Goal: Transaction & Acquisition: Obtain resource

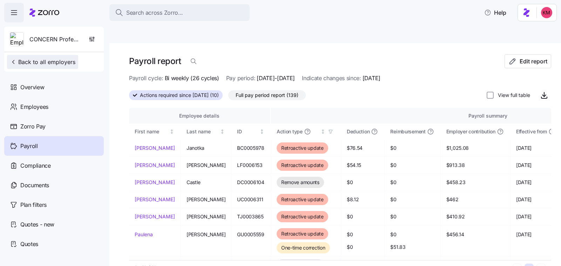
click at [57, 63] on span "Back to all employers" at bounding box center [43, 62] width 66 height 8
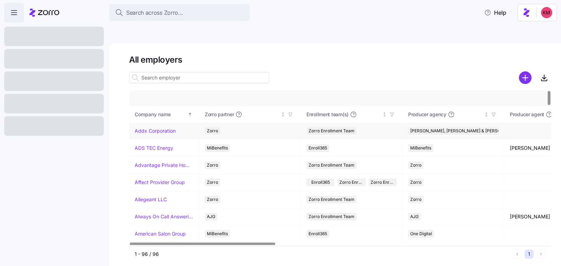
click at [165, 128] on link "Addx Corporation" at bounding box center [155, 131] width 41 height 7
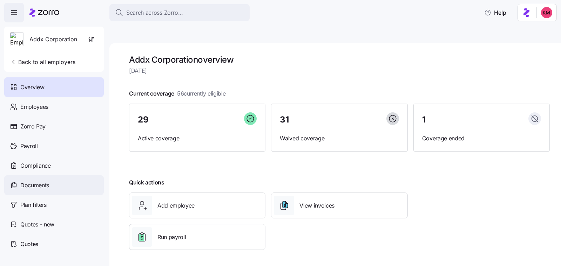
click at [47, 185] on span "Documents" at bounding box center [34, 185] width 29 height 9
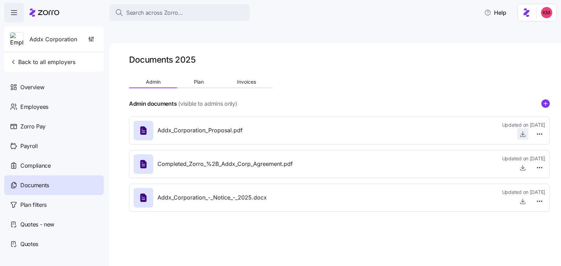
click at [523, 131] on icon "button" at bounding box center [522, 134] width 7 height 7
click at [191, 65] on div at bounding box center [339, 69] width 421 height 8
click at [194, 80] on span "Plan" at bounding box center [199, 82] width 10 height 5
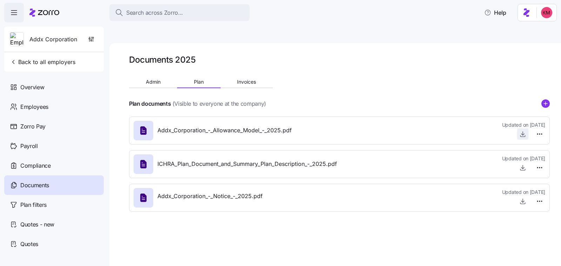
click at [522, 131] on icon "button" at bounding box center [522, 134] width 7 height 7
click at [39, 242] on div "Quotes" at bounding box center [54, 245] width 100 height 20
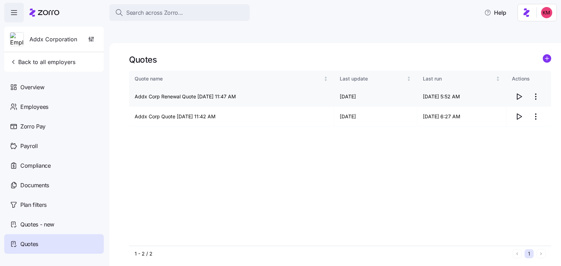
click at [518, 93] on icon "button" at bounding box center [519, 97] width 8 height 8
click at [522, 113] on icon "button" at bounding box center [519, 117] width 8 height 8
click at [52, 223] on span "Quotes - new" at bounding box center [37, 225] width 34 height 9
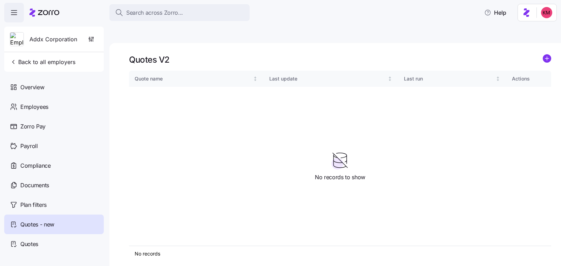
click at [540, 54] on div "Quotes V2" at bounding box center [340, 59] width 422 height 11
click at [549, 55] on circle "add icon" at bounding box center [547, 59] width 8 height 8
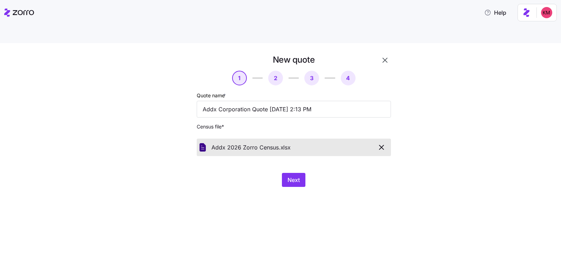
drag, startPoint x: 364, startPoint y: 211, endPoint x: 313, endPoint y: 164, distance: 68.5
click at [363, 210] on div "New quote 1 2 3 4 Quote name * Addx Corporation Quote 09/30/2025 2:13 PM Census…" at bounding box center [280, 163] width 561 height 240
click at [291, 176] on span "Next" at bounding box center [293, 180] width 12 height 8
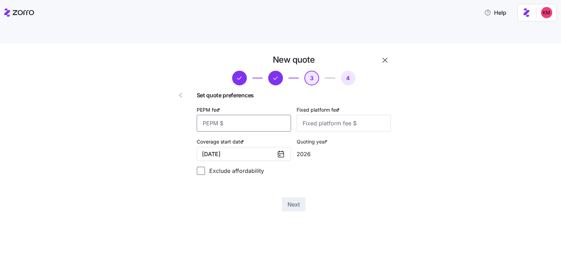
click at [251, 115] on input "PEPM fee *" at bounding box center [244, 123] width 94 height 17
type input "50"
type input "100"
click at [295, 201] on span "Next" at bounding box center [293, 205] width 12 height 8
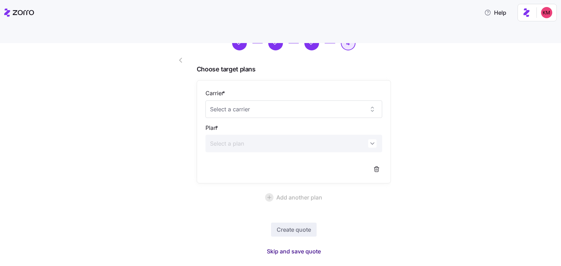
click at [292, 248] on span "Skip and save quote" at bounding box center [294, 252] width 54 height 8
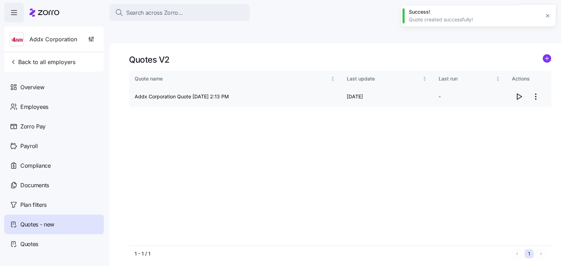
click at [520, 93] on icon "button" at bounding box center [519, 97] width 8 height 8
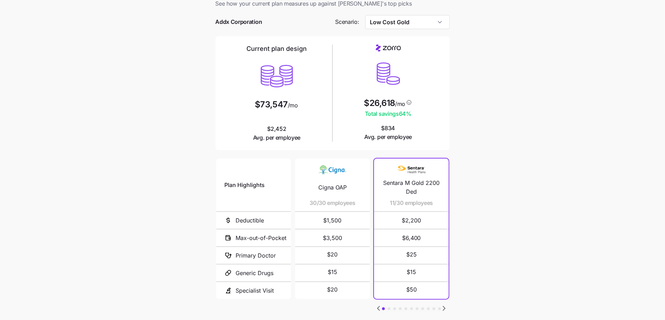
scroll to position [63, 0]
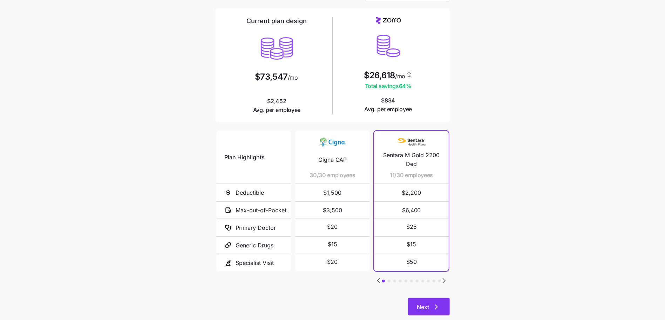
click at [427, 303] on span "Next" at bounding box center [423, 307] width 12 height 8
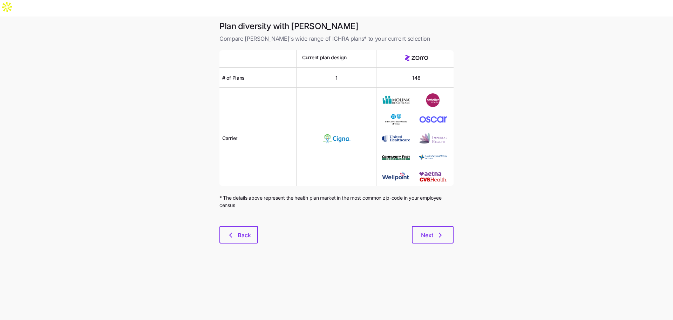
click at [441, 217] on div at bounding box center [336, 221] width 234 height 8
click at [440, 226] on button "Next" at bounding box center [433, 235] width 42 height 18
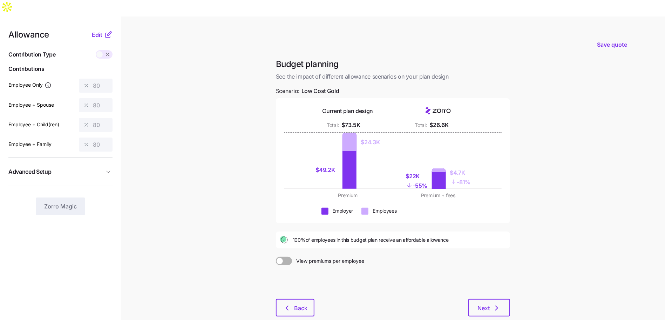
click at [121, 148] on nav "Allowance Edit Contribution Type Use classes Contributions Employee Only 80 Emp…" at bounding box center [60, 188] width 121 height 345
click at [108, 168] on icon "button" at bounding box center [108, 171] width 7 height 7
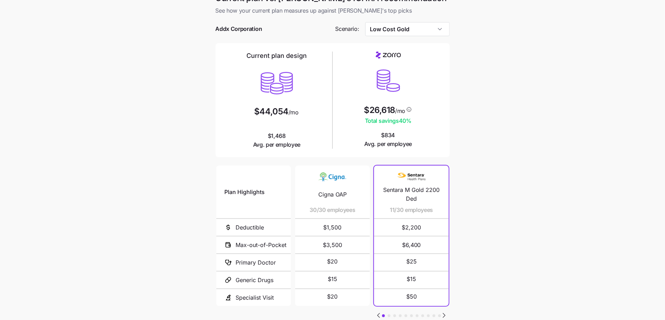
scroll to position [63, 0]
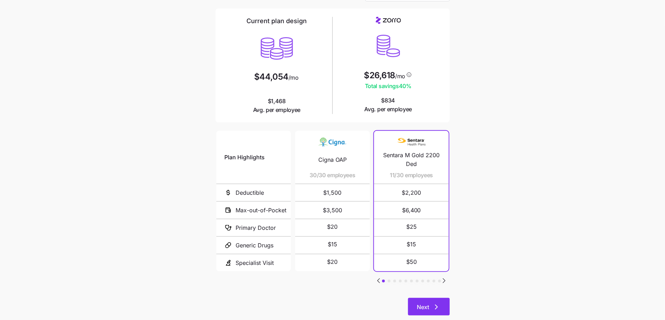
click at [438, 303] on icon "button" at bounding box center [436, 307] width 8 height 8
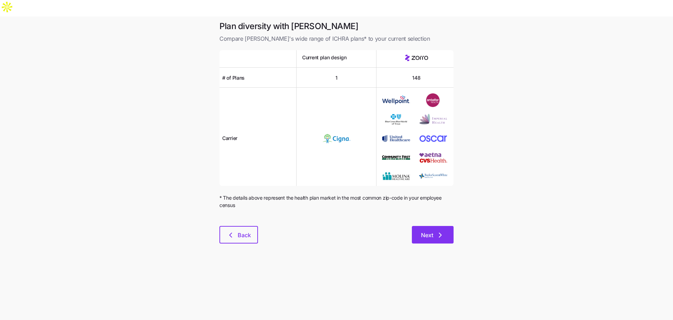
click at [429, 226] on button "Next" at bounding box center [433, 235] width 42 height 18
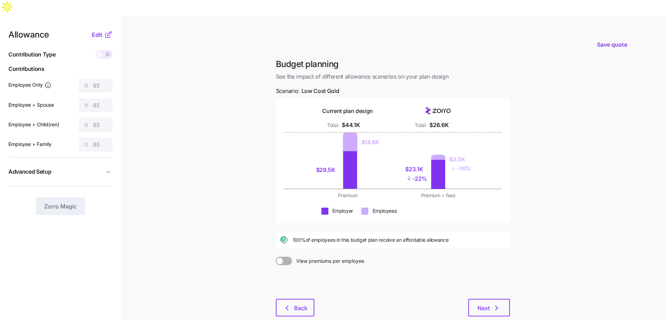
click at [515, 263] on div "Budget planning See the impact of different allowance scenarios on your plan de…" at bounding box center [392, 192] width 245 height 266
click at [106, 140] on div "Allowance Edit Contribution Type Use classes Contributions Employee Only 85 Emp…" at bounding box center [60, 123] width 104 height 184
click at [109, 163] on button "Advanced Setup" at bounding box center [60, 171] width 104 height 17
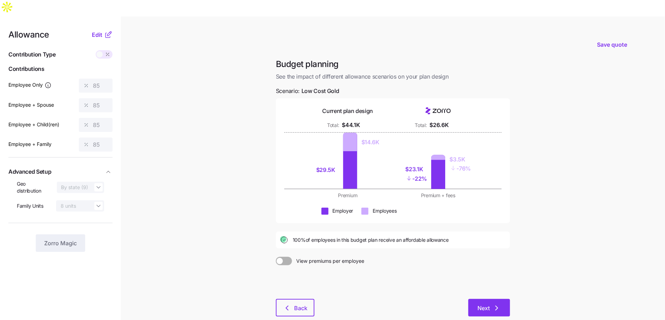
drag, startPoint x: 468, startPoint y: 283, endPoint x: 472, endPoint y: 286, distance: 4.7
click at [468, 299] on div "Next" at bounding box center [412, 308] width 196 height 18
click at [472, 299] on button "Next" at bounding box center [489, 308] width 42 height 18
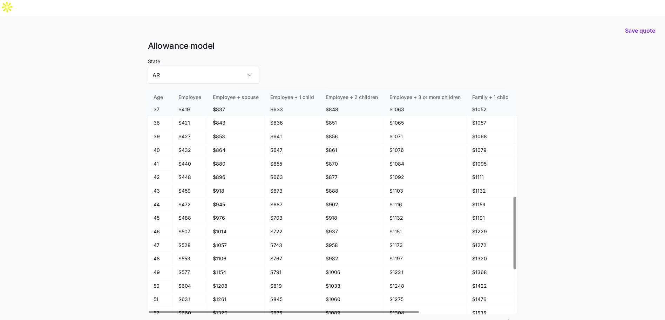
scroll to position [454, 0]
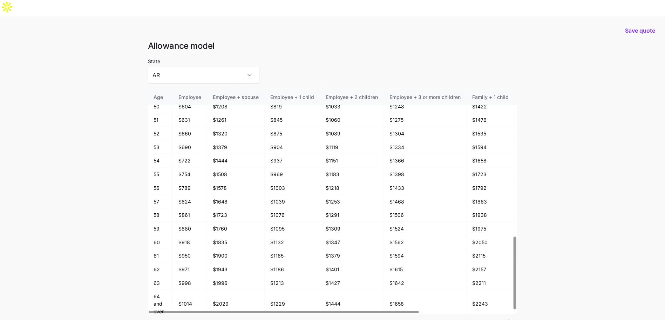
click at [101, 80] on main "Save quote Allowance model State AR Age Employee Employee + spouse Employee + 1…" at bounding box center [332, 194] width 665 height 357
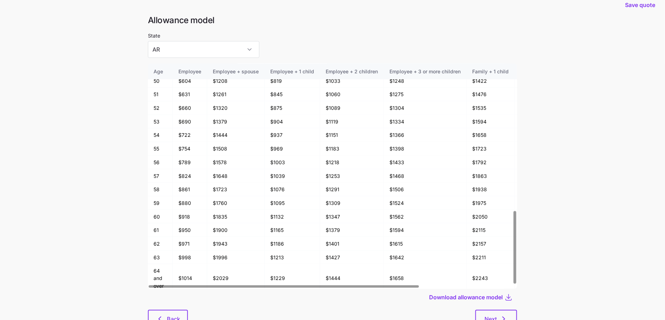
scroll to position [38, 0]
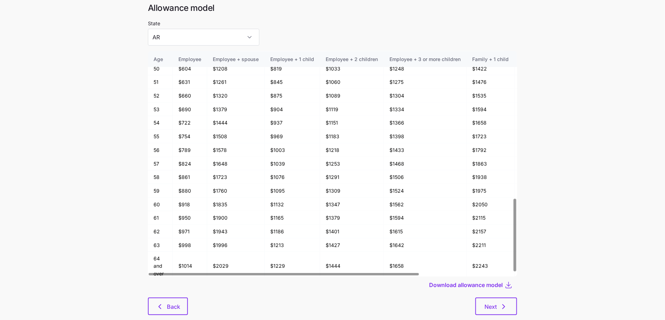
drag, startPoint x: 163, startPoint y: 265, endPoint x: 165, endPoint y: 280, distance: 14.6
click at [164, 276] on div "Download allowance model" at bounding box center [332, 284] width 369 height 17
click at [167, 302] on span "Back" at bounding box center [173, 306] width 13 height 8
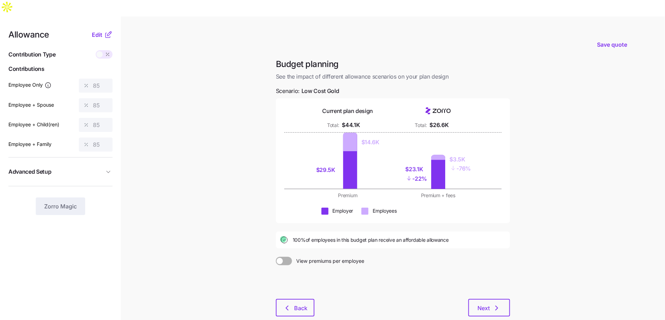
click at [92, 163] on button "Advanced Setup" at bounding box center [60, 171] width 104 height 17
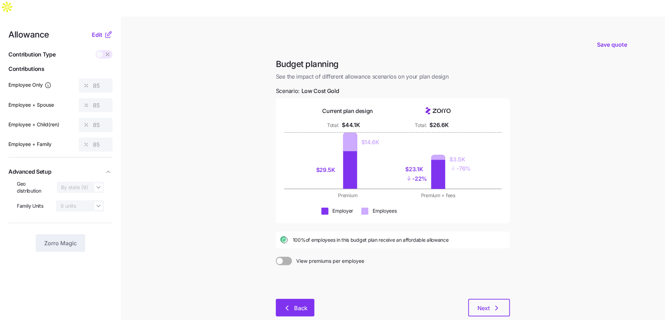
click at [306, 299] on button "Back" at bounding box center [295, 308] width 39 height 18
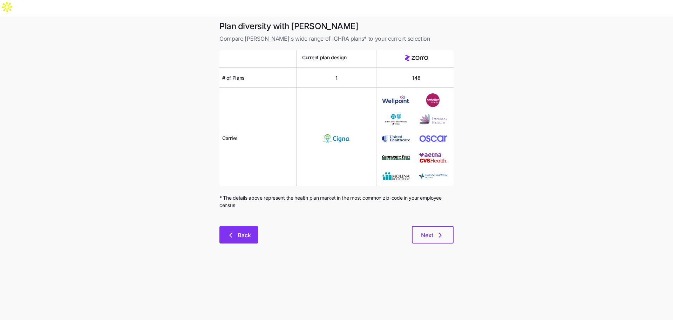
click at [252, 226] on button "Back" at bounding box center [238, 235] width 39 height 18
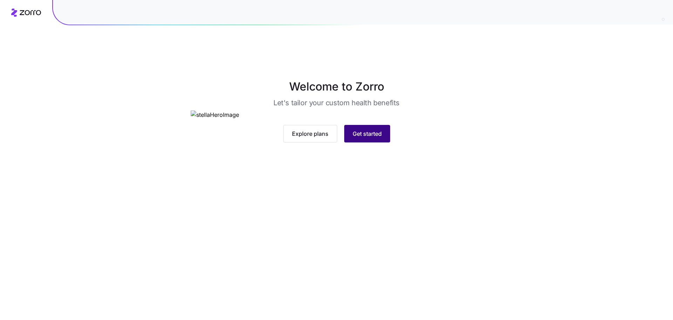
click at [353, 138] on span "Get started" at bounding box center [367, 133] width 29 height 8
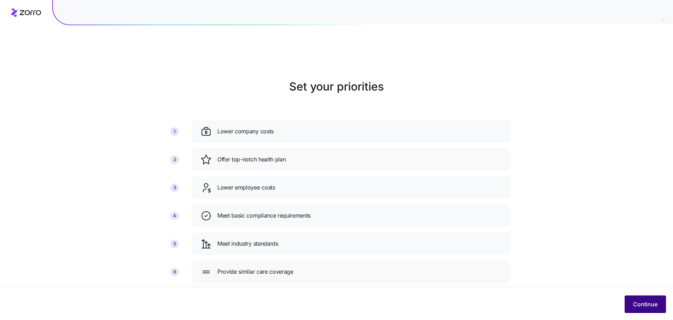
click at [655, 303] on span "Continue" at bounding box center [645, 304] width 25 height 8
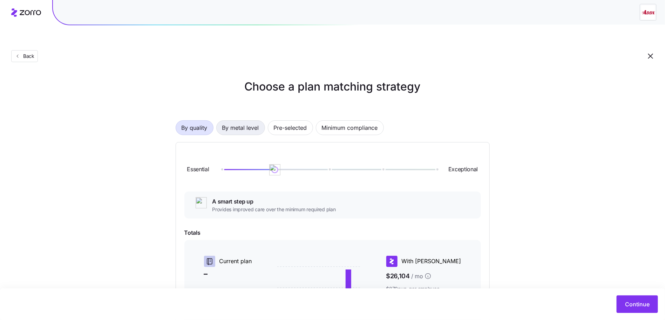
click at [242, 121] on span "By metal level" at bounding box center [240, 128] width 37 height 14
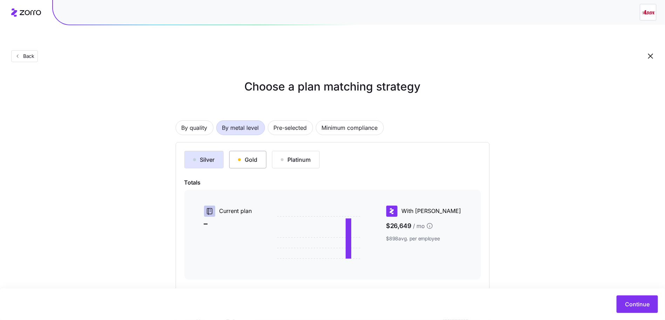
click at [265, 151] on button "Gold" at bounding box center [247, 160] width 37 height 18
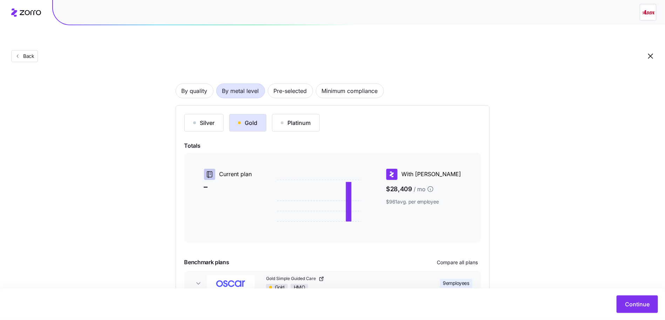
scroll to position [67, 0]
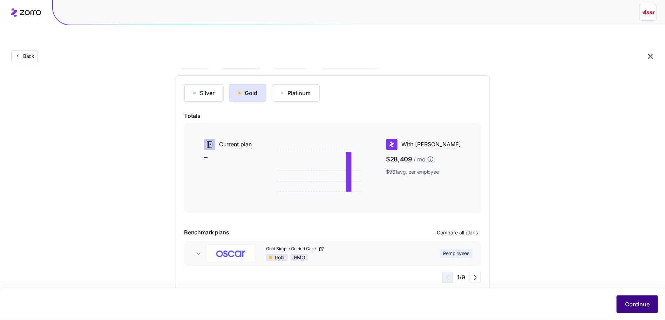
click at [639, 300] on span "Continue" at bounding box center [637, 304] width 25 height 8
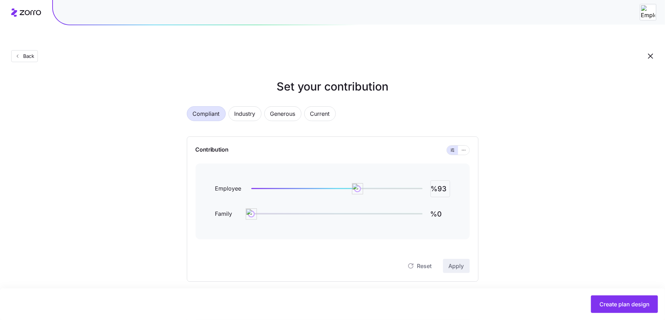
click at [443, 180] on input "%93" at bounding box center [441, 188] width 20 height 17
type input "%85"
click at [469, 145] on button "button" at bounding box center [463, 149] width 11 height 9
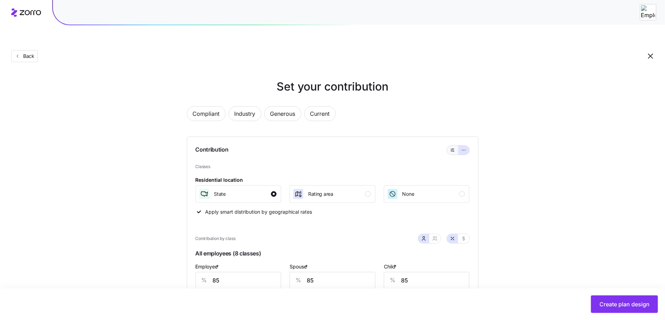
click at [456, 145] on button "button" at bounding box center [452, 149] width 11 height 9
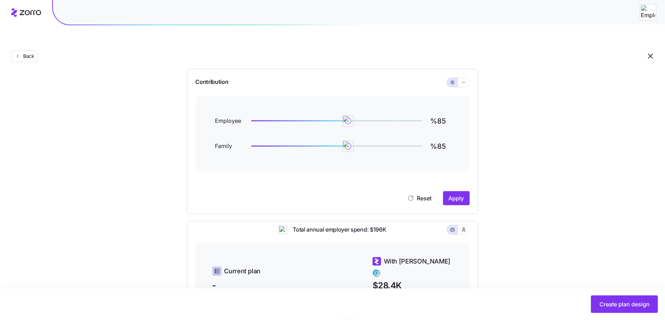
scroll to position [69, 0]
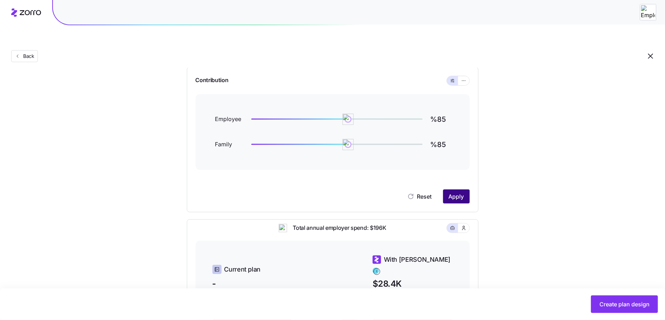
click at [458, 189] on button "Apply" at bounding box center [456, 196] width 27 height 14
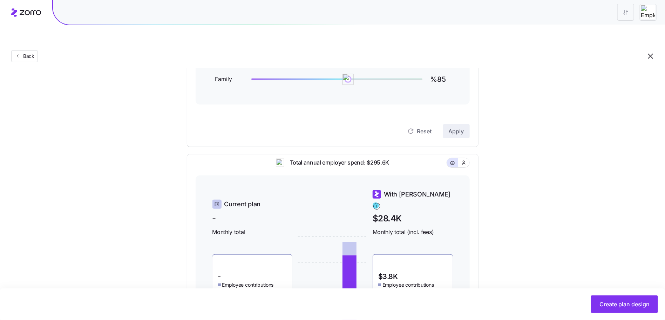
scroll to position [203, 0]
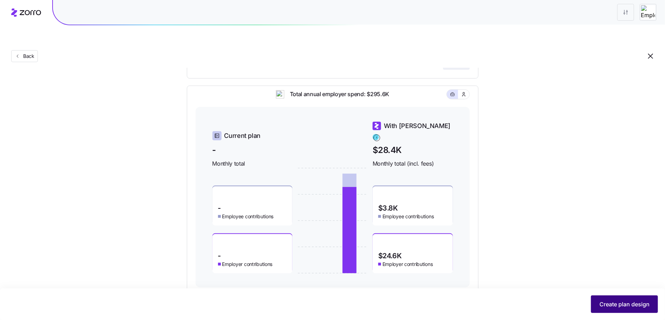
click at [625, 310] on button "Create plan design" at bounding box center [624, 304] width 67 height 18
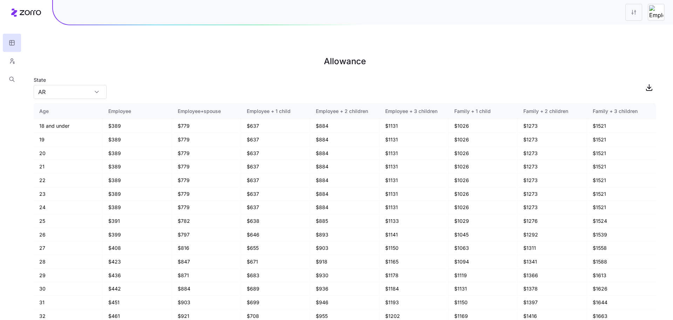
click at [25, 14] on icon at bounding box center [26, 12] width 30 height 8
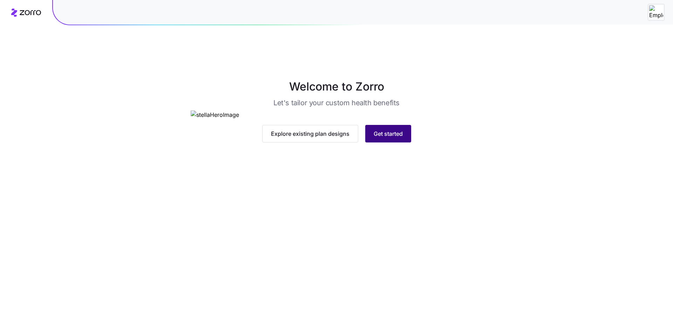
click at [395, 142] on button "Get started" at bounding box center [388, 134] width 46 height 18
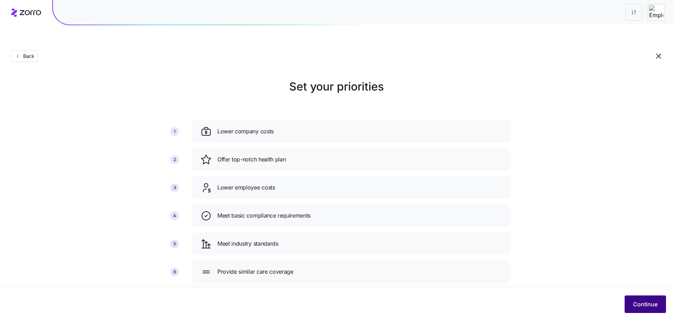
click at [652, 302] on span "Continue" at bounding box center [645, 304] width 25 height 8
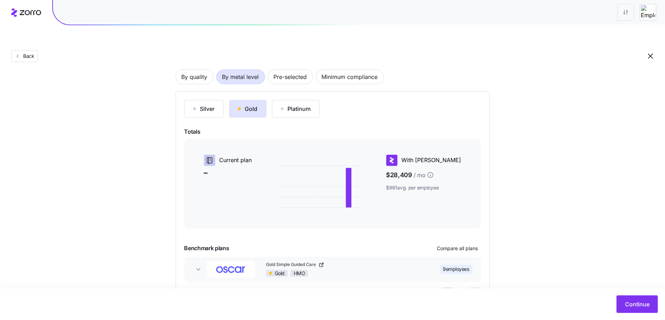
scroll to position [56, 0]
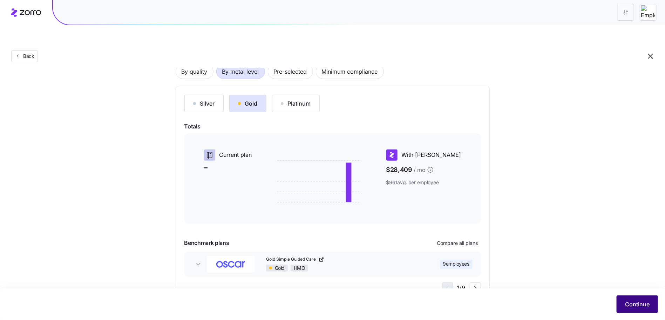
click at [623, 305] on button "Continue" at bounding box center [637, 304] width 41 height 18
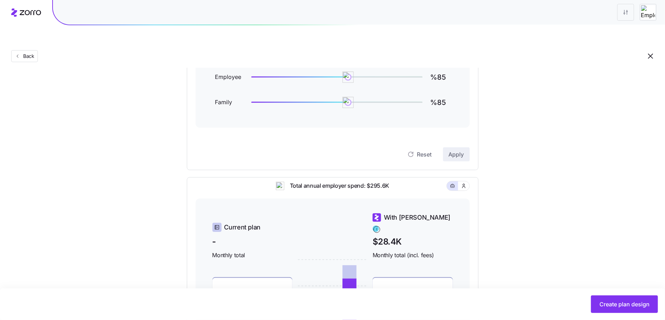
scroll to position [55, 0]
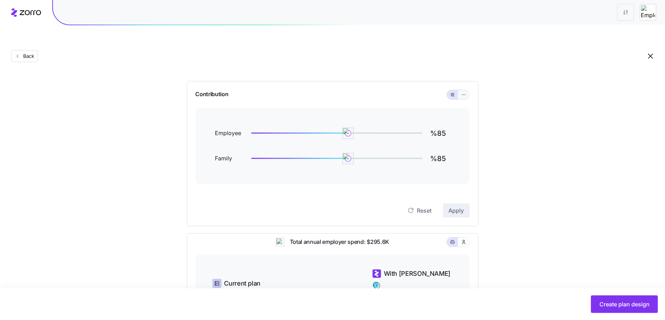
click at [466, 90] on icon "button" at bounding box center [463, 94] width 5 height 8
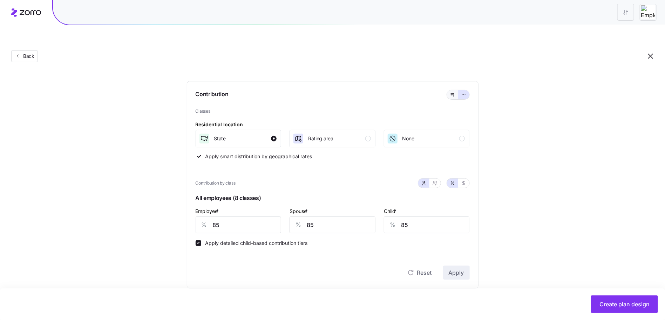
click at [451, 90] on icon "button" at bounding box center [452, 94] width 5 height 8
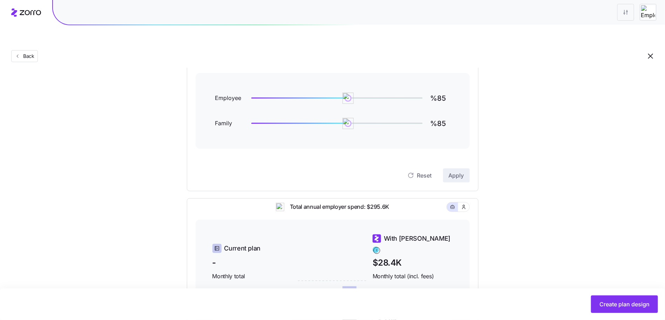
scroll to position [106, 0]
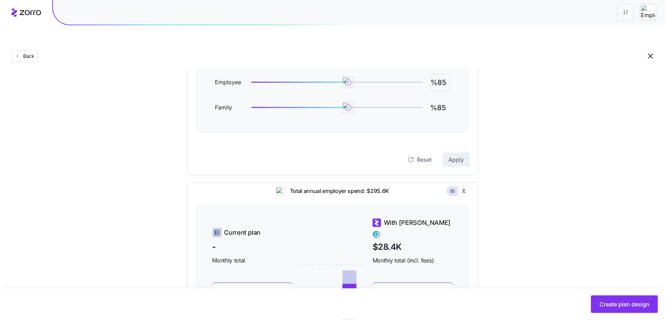
click at [441, 74] on input "%85" at bounding box center [441, 82] width 20 height 17
click at [440, 74] on input "%85" at bounding box center [441, 82] width 20 height 17
type input "%90"
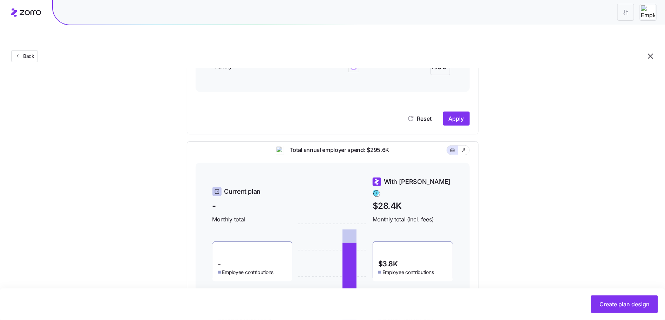
scroll to position [188, 0]
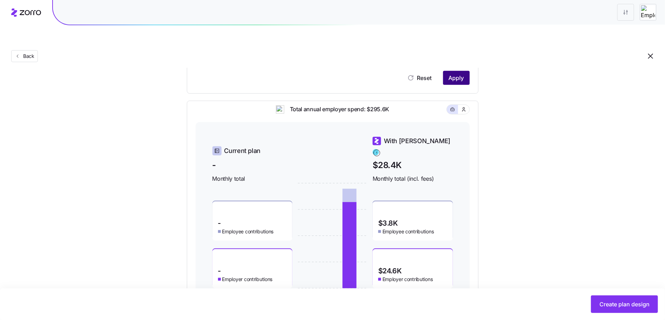
type input "%90"
click at [467, 71] on button "Apply" at bounding box center [456, 78] width 27 height 14
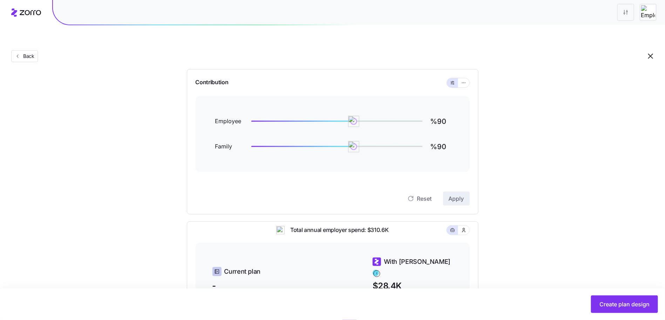
scroll to position [53, 0]
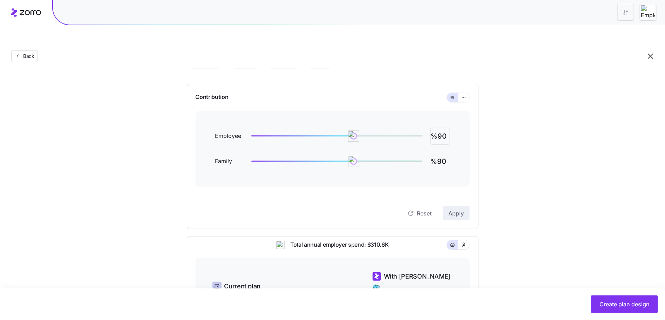
click at [443, 128] on input "%90" at bounding box center [441, 136] width 20 height 17
type input "%85"
click at [449, 209] on span "Apply" at bounding box center [456, 213] width 15 height 8
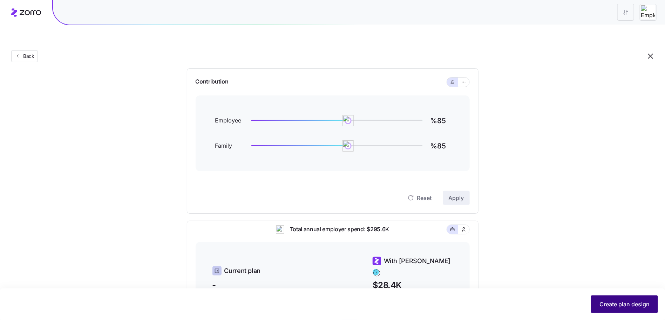
scroll to position [77, 0]
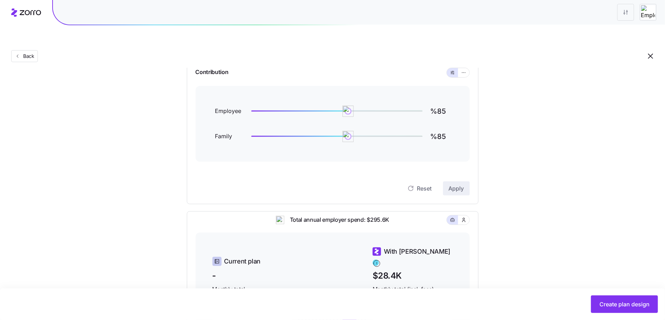
click at [616, 308] on button "Create plan design" at bounding box center [624, 304] width 67 height 18
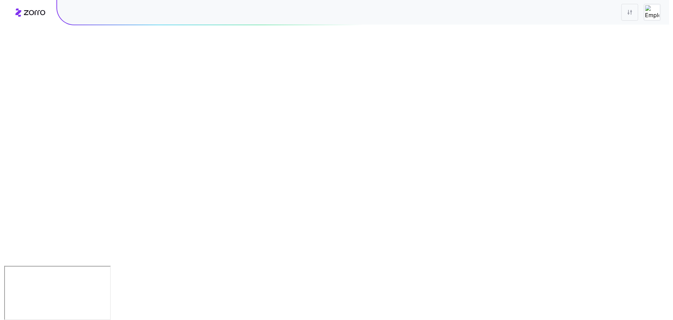
scroll to position [0, 0]
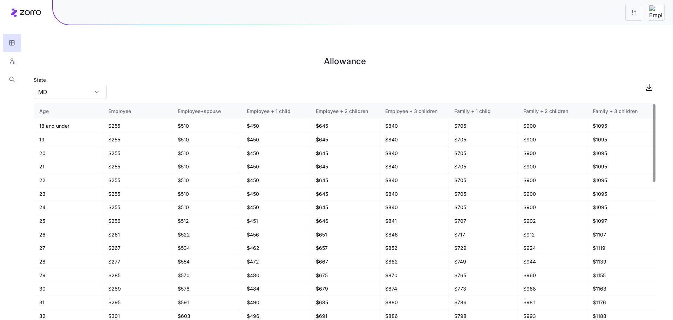
click at [78, 75] on div "State MD" at bounding box center [70, 87] width 73 height 24
click at [82, 85] on input "MD" at bounding box center [70, 92] width 73 height 14
click at [86, 135] on div "CO" at bounding box center [69, 134] width 67 height 13
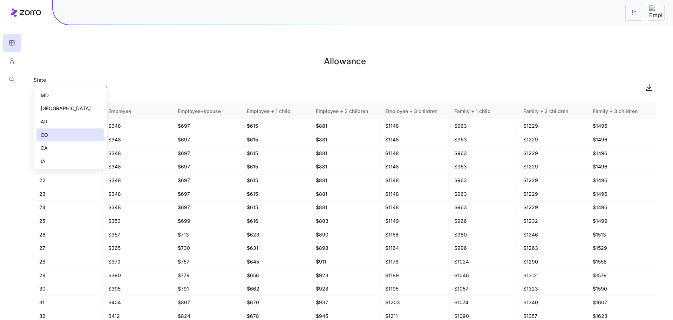
click at [65, 85] on input "CO" at bounding box center [70, 92] width 73 height 14
click at [64, 151] on div "CA" at bounding box center [69, 147] width 67 height 13
type input "CA"
click at [647, 89] on icon "button" at bounding box center [649, 89] width 6 height 1
